Goal: Check status: Check status

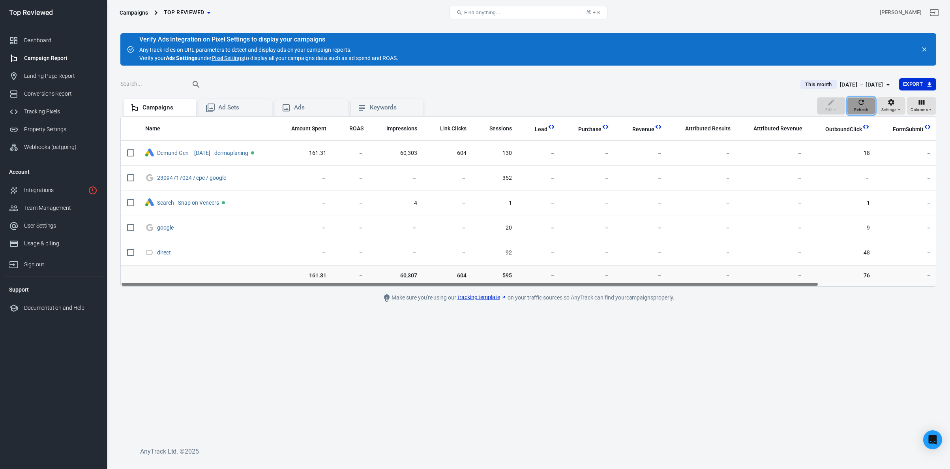
click at [858, 105] on icon "button" at bounding box center [861, 102] width 8 height 8
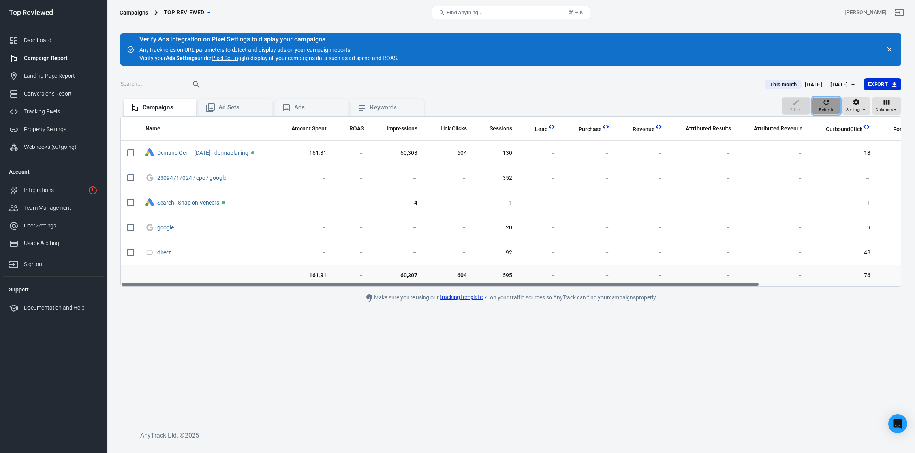
click at [835, 108] on button "Refresh" at bounding box center [826, 105] width 28 height 17
drag, startPoint x: 565, startPoint y: 283, endPoint x: 509, endPoint y: 287, distance: 56.1
click at [509, 287] on main "Verify Ads Integration on Pixel Settings to display your campaigns AnyTrack rel…" at bounding box center [510, 222] width 780 height 378
